Goal: Task Accomplishment & Management: Complete application form

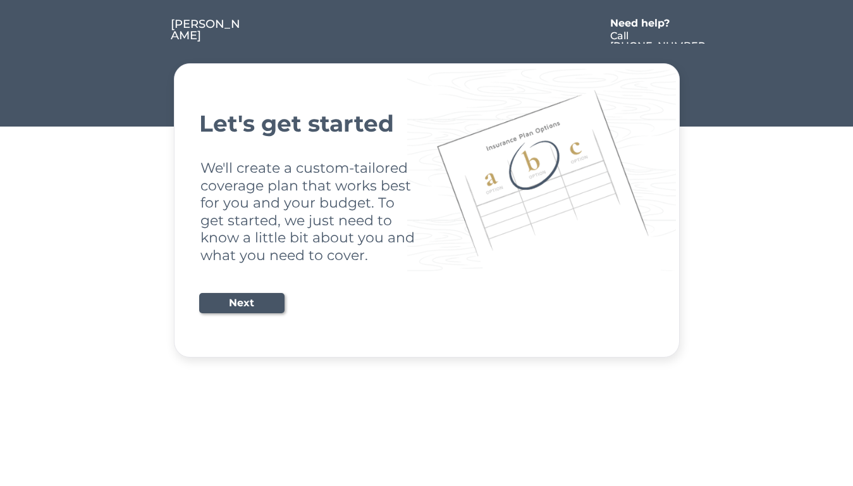
click at [426, 243] on div "Let's get started We'll create a custom-tailored coverage plan that works best …" at bounding box center [426, 210] width 455 height 262
click at [426, 179] on div "Let's get started We'll create a custom-tailored coverage plan that works best …" at bounding box center [426, 210] width 455 height 262
click at [427, 23] on div at bounding box center [423, 30] width 360 height 25
click at [427, 31] on div at bounding box center [423, 30] width 360 height 25
click at [147, 31] on div at bounding box center [146, 30] width 47 height 25
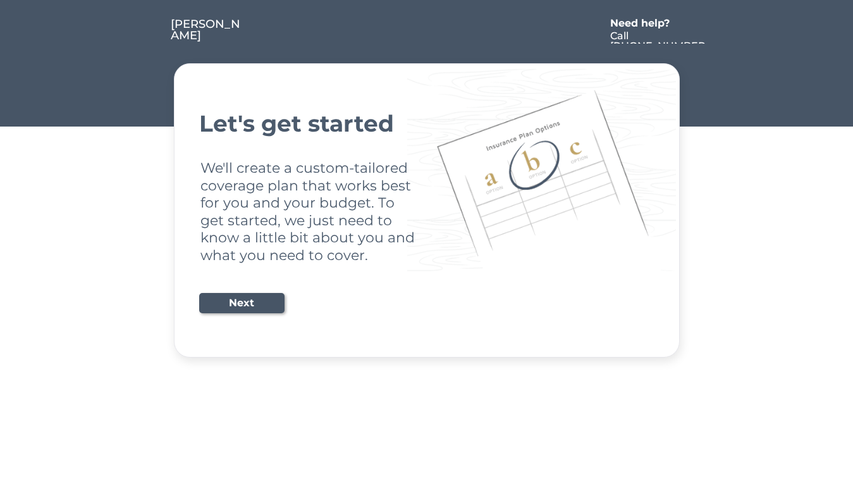
click at [424, 31] on div at bounding box center [423, 30] width 360 height 25
click at [646, 25] on div "Need help?" at bounding box center [646, 23] width 73 height 10
click at [719, 31] on div at bounding box center [719, 30] width 23 height 25
click at [149, 44] on div at bounding box center [149, 43] width 6 height 6
click at [427, 210] on div "Let's get started We'll create a custom-tailored coverage plan that works best …" at bounding box center [426, 210] width 455 height 262
